Goal: Register for event/course

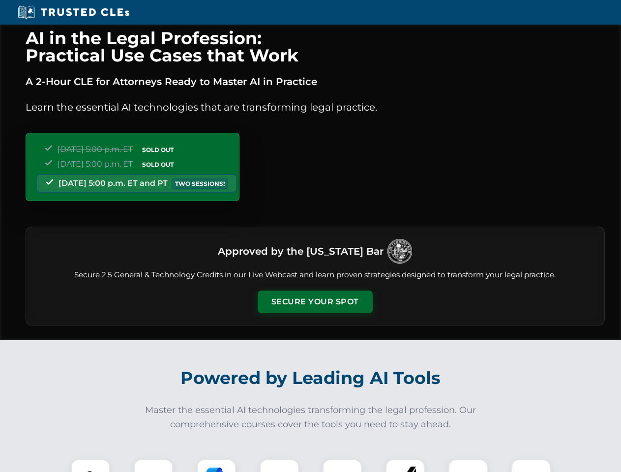
click at [314, 302] on button "Secure Your Spot" at bounding box center [314, 301] width 115 height 23
click at [90, 465] on img at bounding box center [90, 478] width 28 height 28
click at [153, 465] on div at bounding box center [153, 478] width 39 height 39
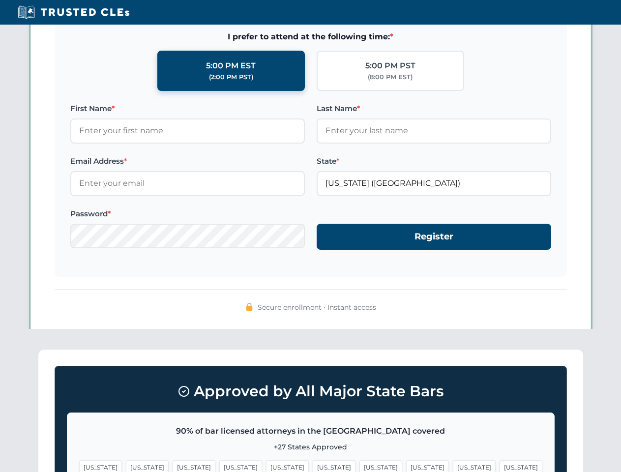
click at [452, 465] on span "[US_STATE]" at bounding box center [473, 467] width 43 height 14
